Goal: Task Accomplishment & Management: Manage account settings

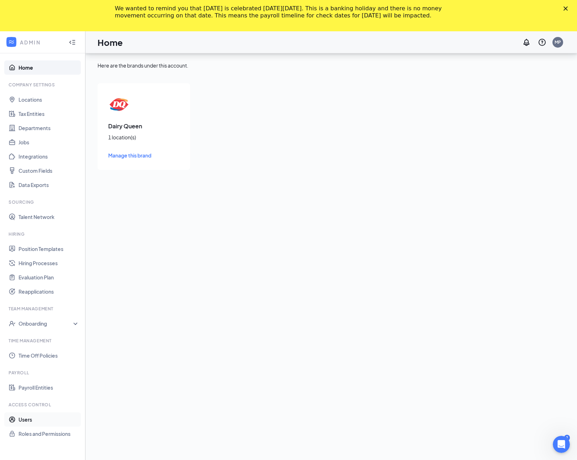
scroll to position [31, 0]
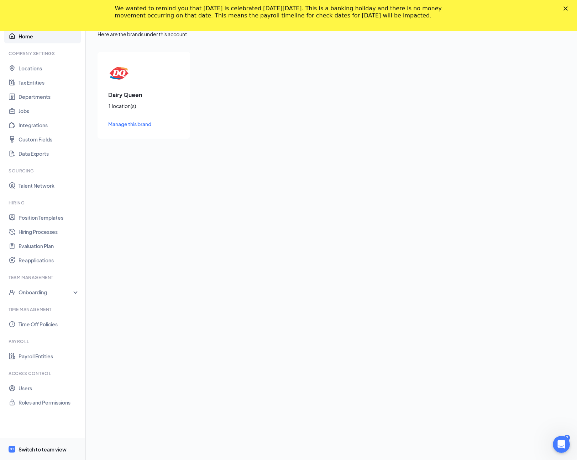
click at [26, 449] on div "Switch to team view" at bounding box center [43, 449] width 48 height 7
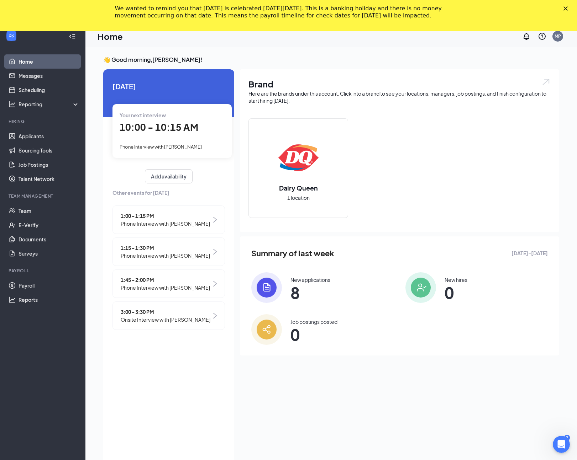
click at [151, 125] on span "10:00 - 10:15 AM" at bounding box center [159, 127] width 79 height 12
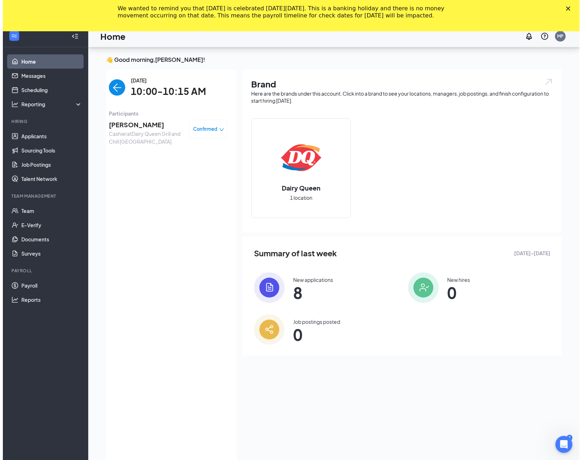
scroll to position [34, 0]
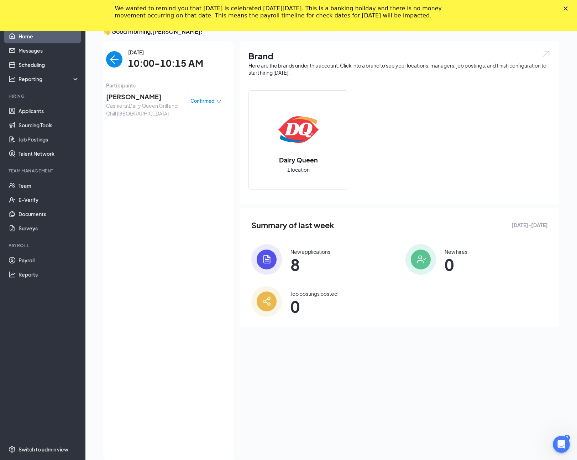
click at [153, 106] on span "Cashier at [GEOGRAPHIC_DATA] and Chill [GEOGRAPHIC_DATA]" at bounding box center [143, 110] width 75 height 16
click at [126, 97] on span "[PERSON_NAME]" at bounding box center [143, 97] width 75 height 10
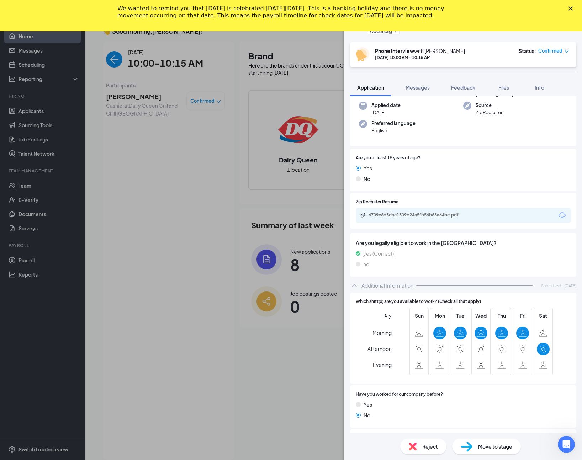
scroll to position [23, 0]
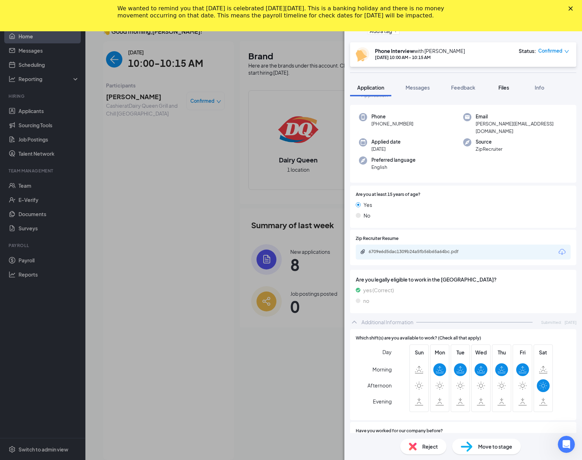
click at [491, 87] on button "Files" at bounding box center [504, 88] width 28 height 18
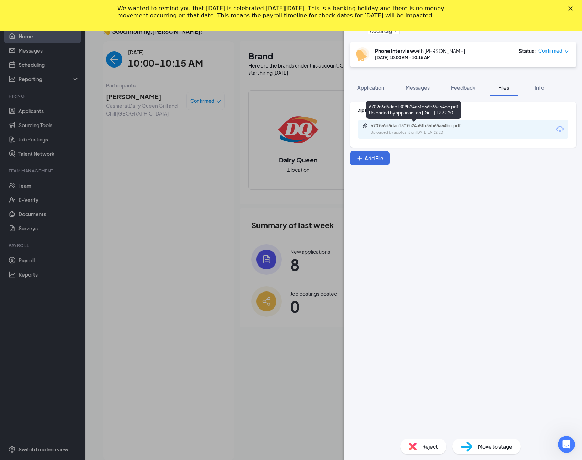
click at [412, 126] on div "6709e6d5dac1309b24a5fb56b65a64bc.pdf" at bounding box center [421, 126] width 100 height 6
click at [570, 9] on icon "Close" at bounding box center [571, 8] width 4 height 4
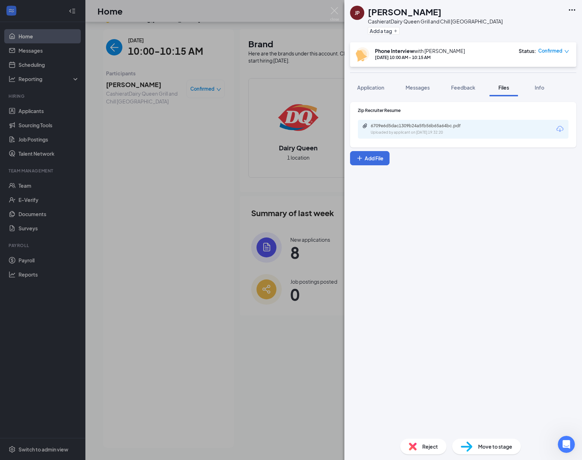
scroll to position [15, 0]
click at [369, 95] on button "Application" at bounding box center [370, 88] width 41 height 18
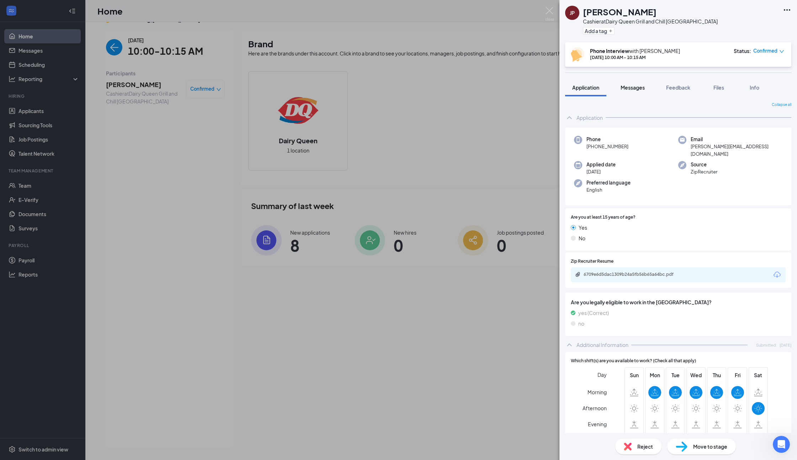
click at [582, 92] on button "Messages" at bounding box center [633, 88] width 38 height 18
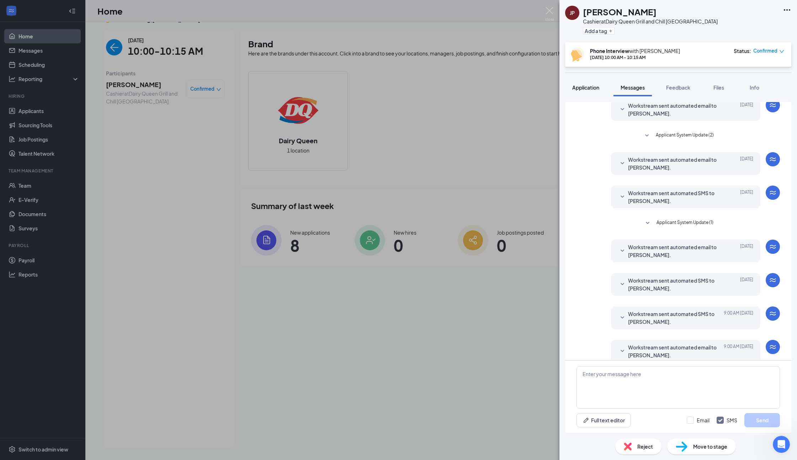
scroll to position [40, 0]
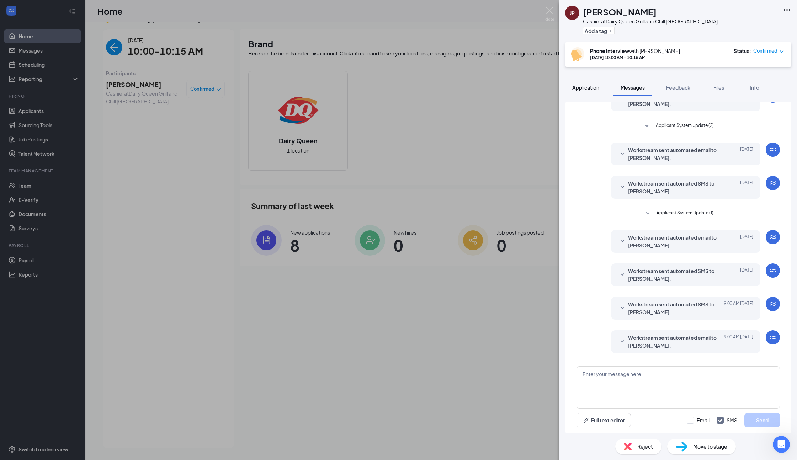
click at [582, 90] on span "Application" at bounding box center [586, 87] width 27 height 6
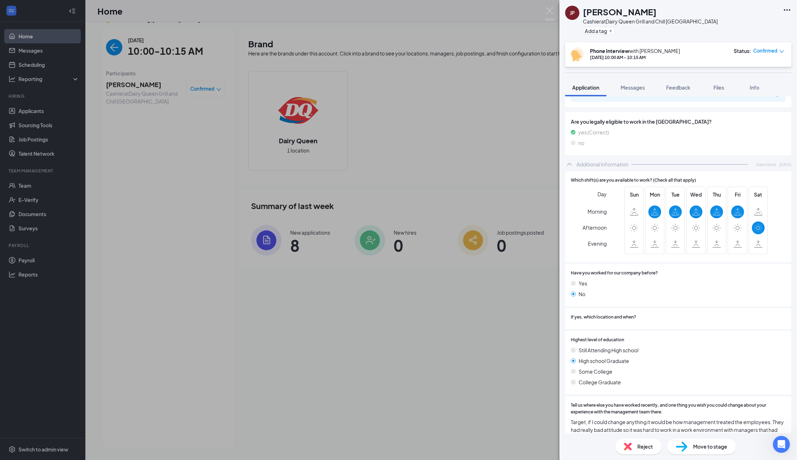
scroll to position [190, 0]
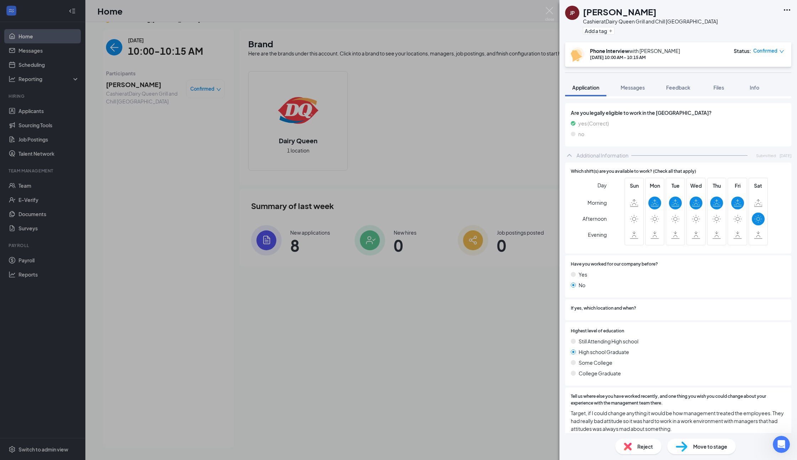
click at [582, 444] on span "Move to stage" at bounding box center [710, 447] width 34 height 8
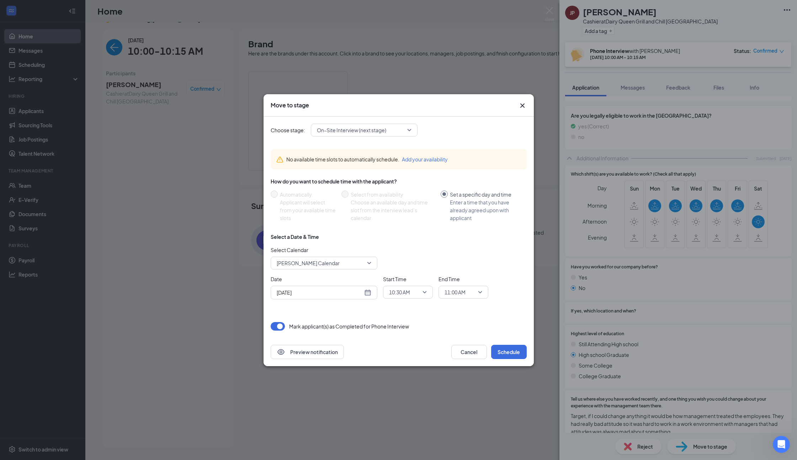
click at [321, 261] on span "[PERSON_NAME] Calendar" at bounding box center [308, 263] width 63 height 11
click at [412, 254] on div "Select Calendar [PERSON_NAME] Calendar 212805 209208 209549 [PERSON_NAME] Calen…" at bounding box center [399, 257] width 256 height 23
click at [329, 263] on span "[PERSON_NAME] Calendar" at bounding box center [321, 263] width 88 height 11
click at [322, 285] on span "[PERSON_NAME] Calendar" at bounding box center [307, 282] width 63 height 8
click at [322, 266] on span "[PERSON_NAME] Calendar" at bounding box center [308, 263] width 63 height 11
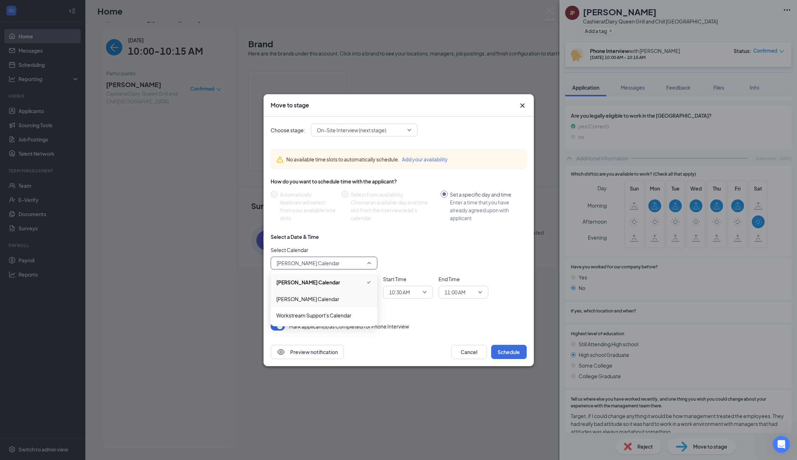
click at [301, 297] on span "[PERSON_NAME] Calendar" at bounding box center [307, 299] width 63 height 8
click at [323, 295] on input "[DATE]" at bounding box center [320, 293] width 86 height 8
click at [346, 264] on div "29" at bounding box center [345, 265] width 9 height 9
click at [332, 292] on input "[DATE]" at bounding box center [320, 293] width 86 height 8
type input "[DATE]"
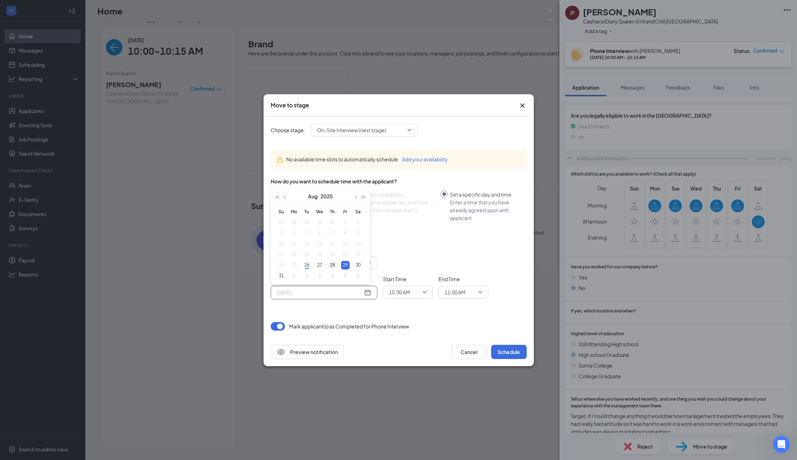
click at [337, 268] on td "28" at bounding box center [332, 265] width 13 height 11
click at [460, 352] on button "Cancel" at bounding box center [470, 352] width 36 height 14
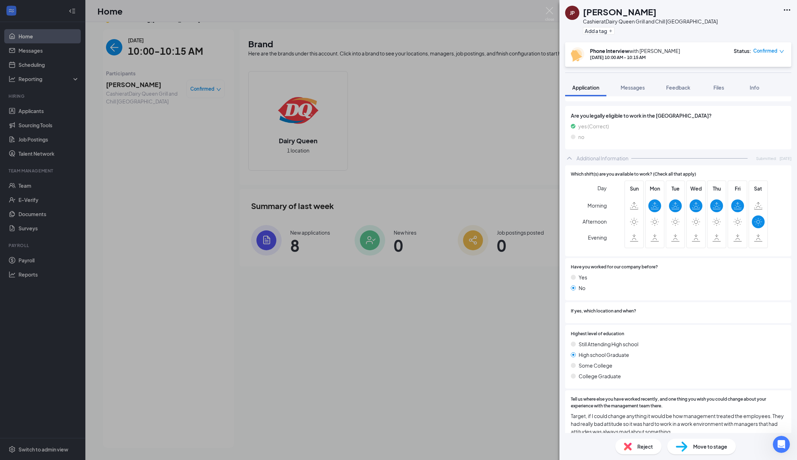
scroll to position [190, 0]
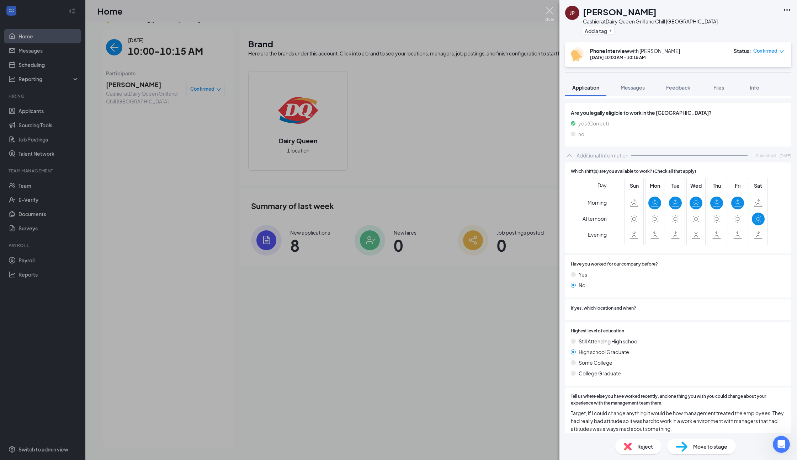
click at [546, 8] on img at bounding box center [549, 14] width 9 height 14
